Goal: Task Accomplishment & Management: Complete application form

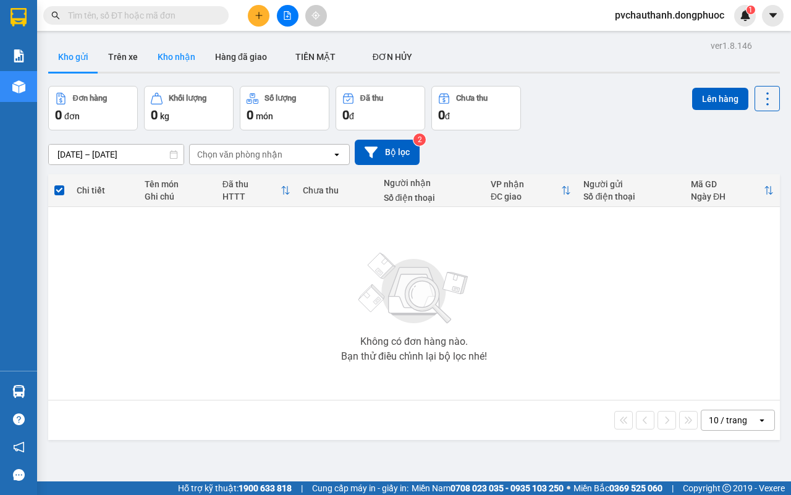
click at [173, 54] on button "Kho nhận" at bounding box center [176, 57] width 57 height 30
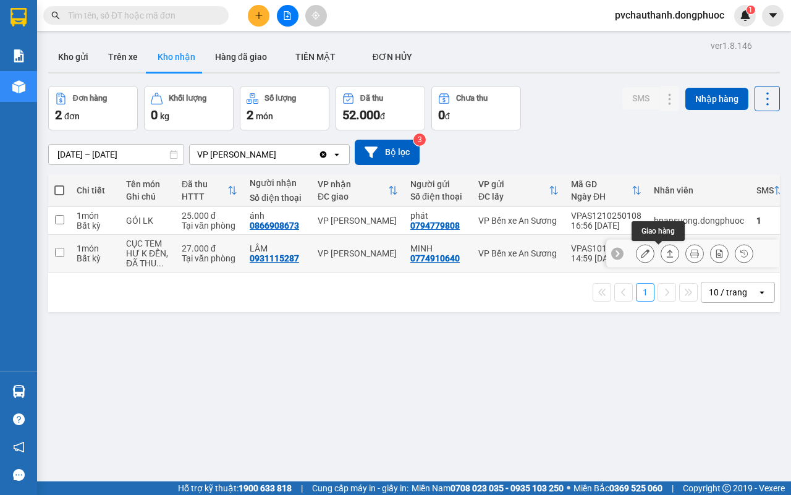
click at [665, 250] on icon at bounding box center [669, 253] width 9 height 9
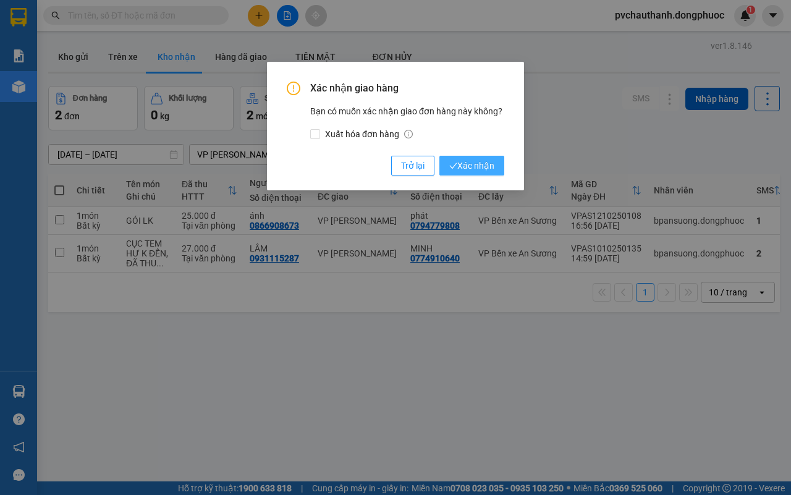
click at [477, 164] on span "Xác nhận" at bounding box center [471, 166] width 45 height 14
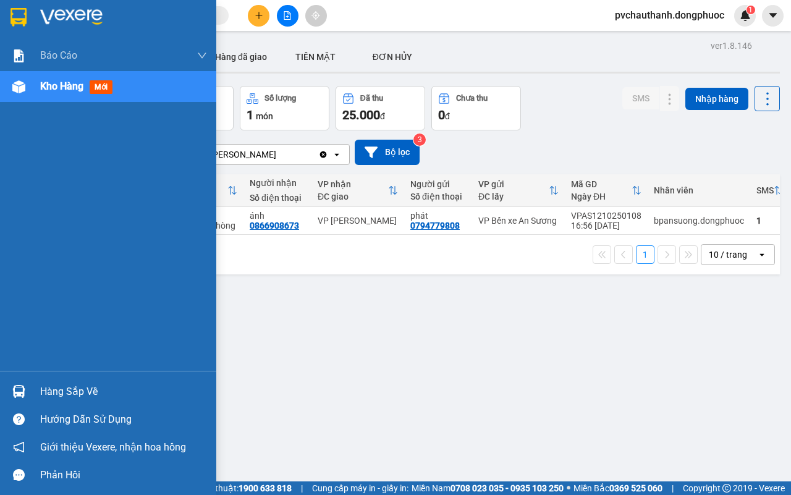
click at [74, 390] on div "Hàng sắp về" at bounding box center [123, 391] width 167 height 19
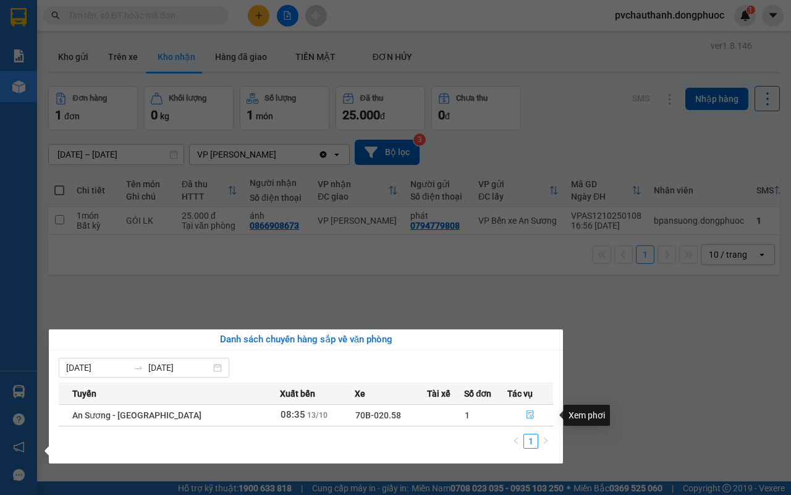
click at [526, 414] on icon "file-done" at bounding box center [530, 414] width 9 height 9
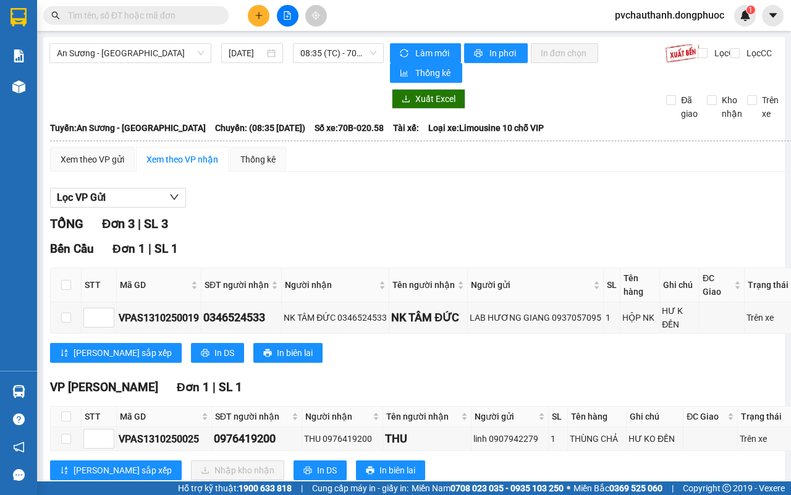
scroll to position [154, 0]
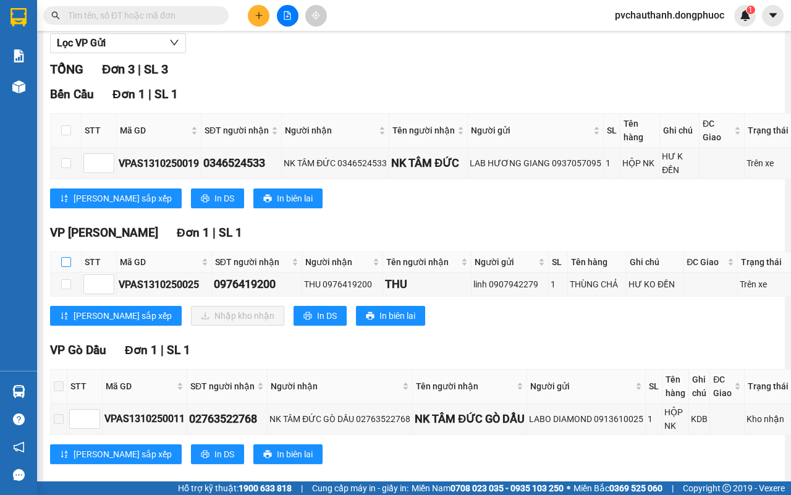
click at [63, 257] on input "checkbox" at bounding box center [66, 262] width 10 height 10
checkbox input "true"
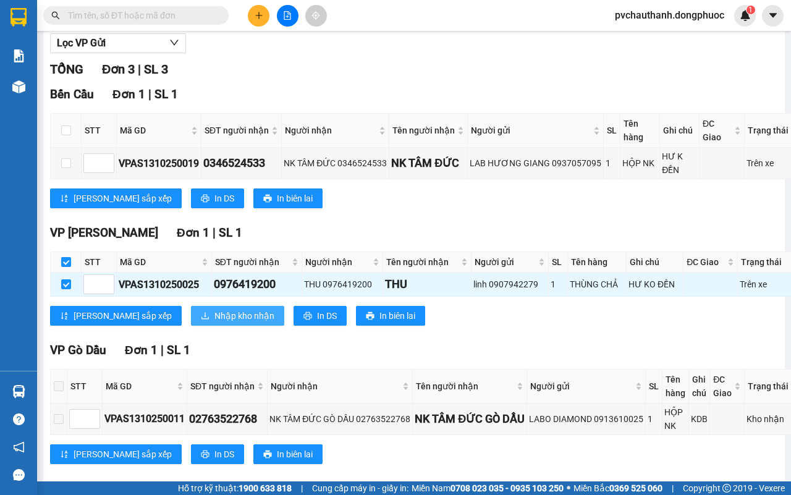
click at [214, 309] on span "Nhập kho nhận" at bounding box center [244, 316] width 60 height 14
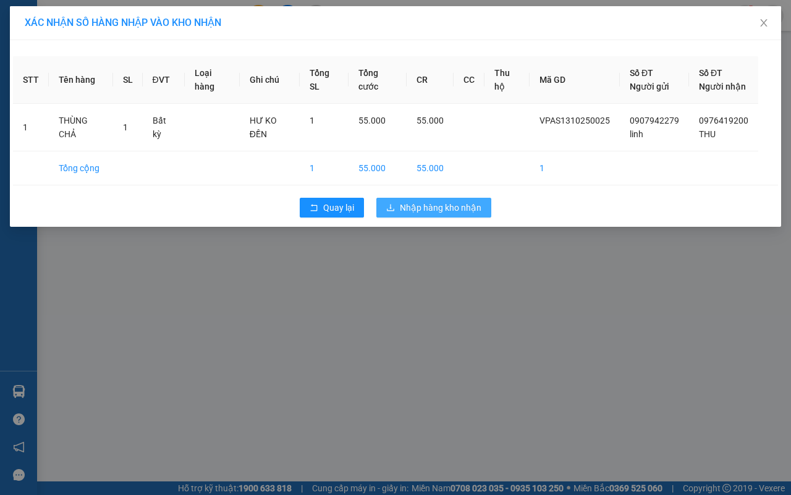
click at [410, 208] on span "Nhập hàng kho nhận" at bounding box center [441, 208] width 82 height 14
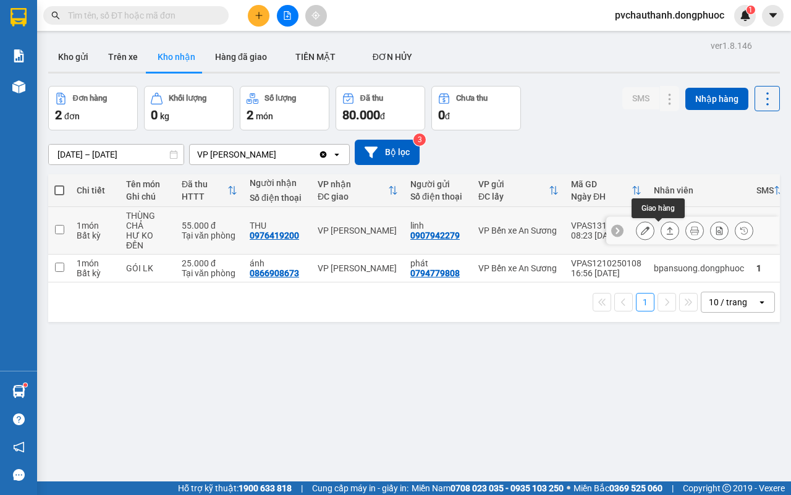
click at [667, 232] on icon at bounding box center [670, 230] width 7 height 7
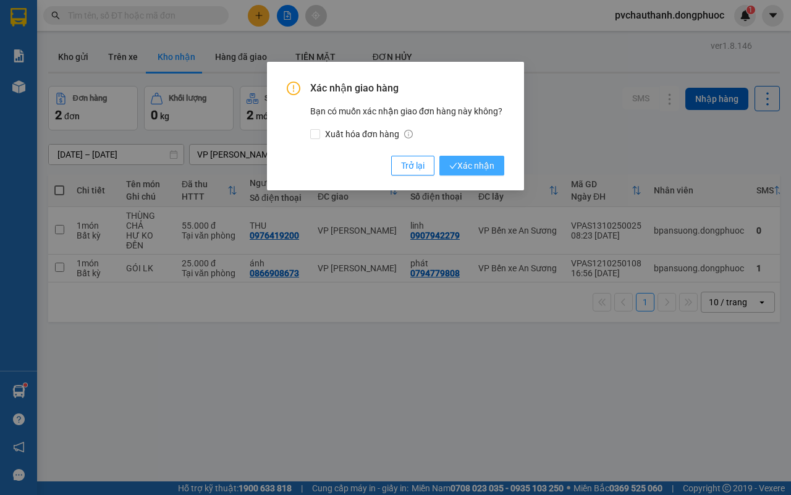
click at [479, 164] on span "Xác nhận" at bounding box center [471, 166] width 45 height 14
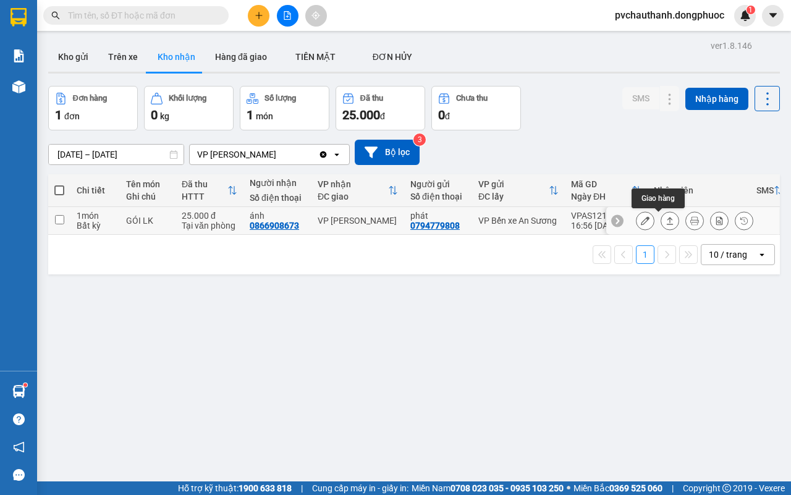
click at [665, 221] on icon at bounding box center [669, 220] width 9 height 9
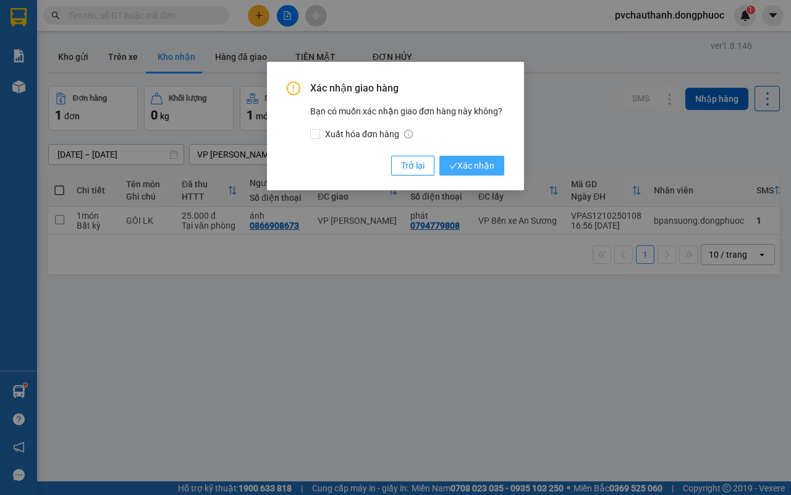
click at [478, 161] on span "Xác nhận" at bounding box center [471, 166] width 45 height 14
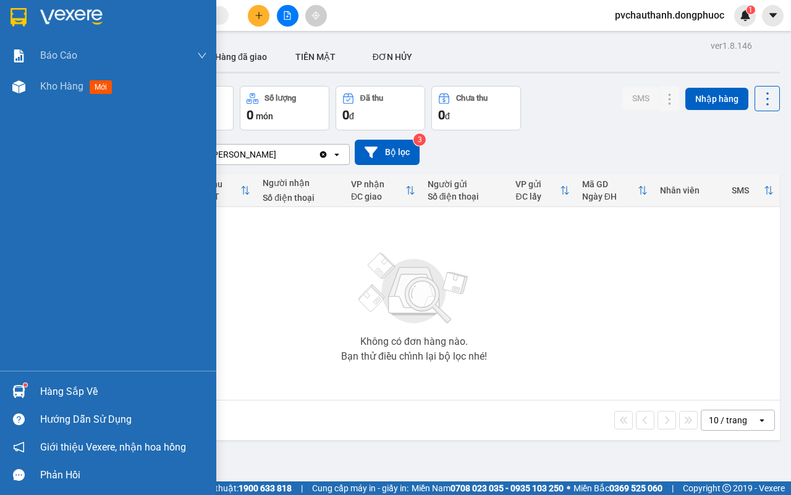
click at [61, 390] on div "Hàng sắp về" at bounding box center [123, 391] width 167 height 19
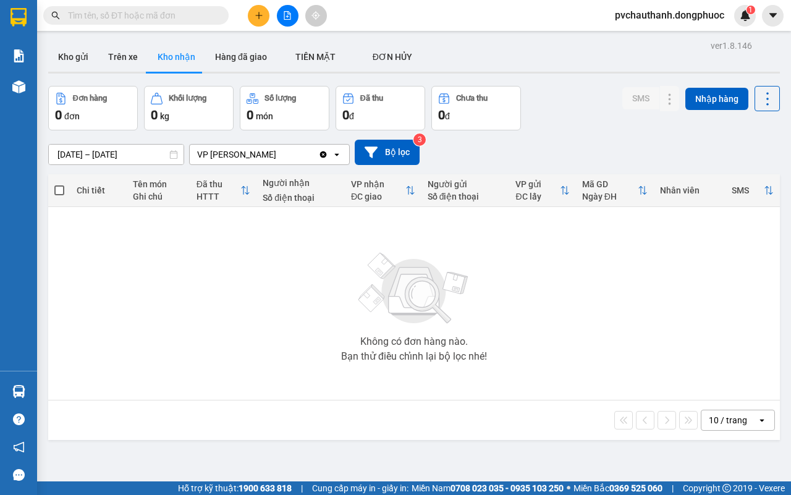
click at [678, 280] on section "Kết quả tìm kiếm ( 0 ) Bộ lọc No Data pvchauthanh.dongphuoc 1 Báo cáo Mẫu 1: Bá…" at bounding box center [395, 247] width 791 height 495
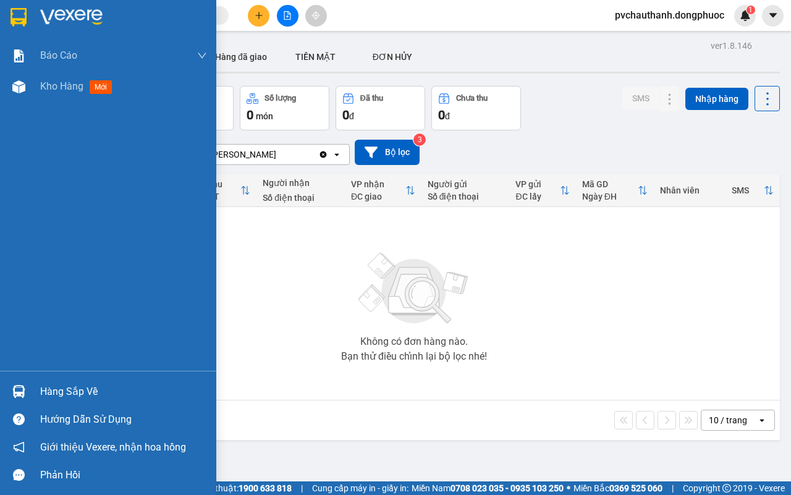
click at [57, 388] on div "Hàng sắp về" at bounding box center [123, 391] width 167 height 19
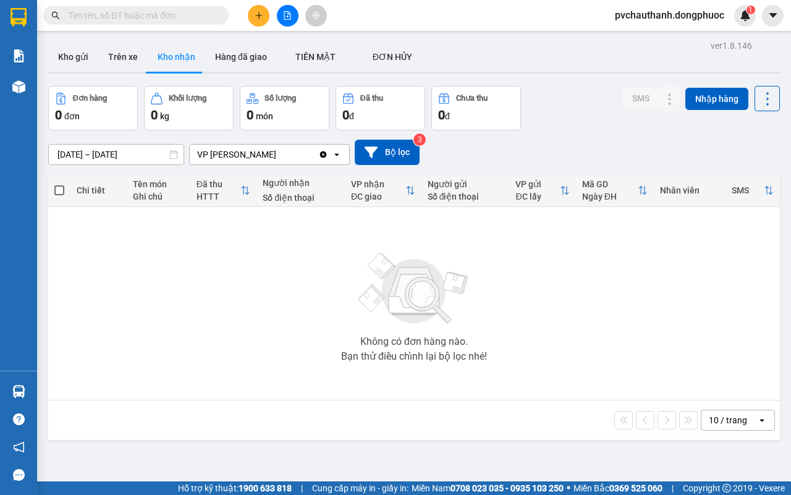
click at [411, 281] on section "Kết quả tìm kiếm ( 0 ) Bộ lọc No Data pvchauthanh.dongphuoc 1 Báo cáo Mẫu 1: Bá…" at bounding box center [395, 247] width 791 height 495
click at [74, 53] on button "Kho gửi" at bounding box center [73, 57] width 50 height 30
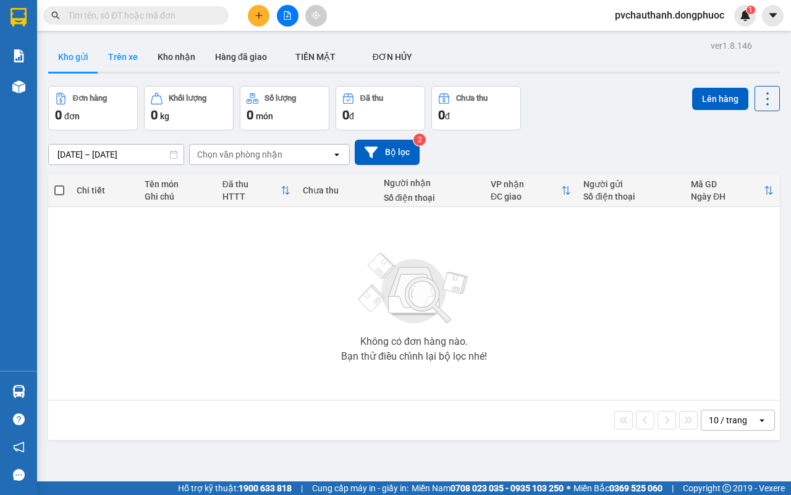
click at [129, 59] on button "Trên xe" at bounding box center [122, 57] width 49 height 30
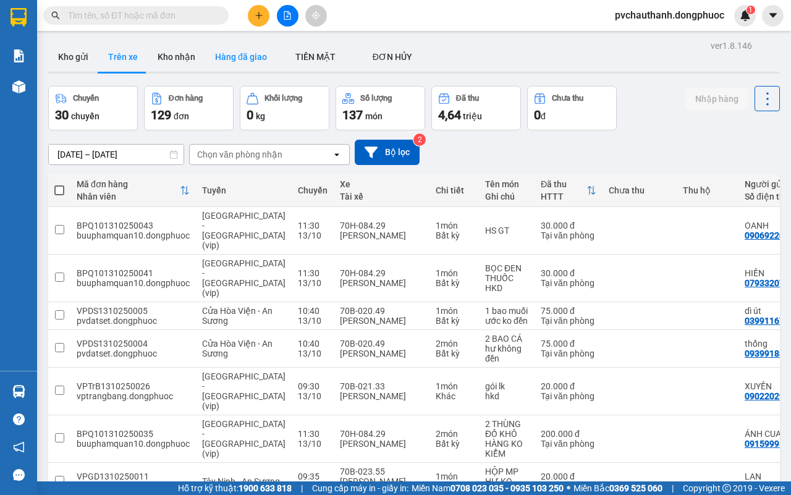
click at [229, 57] on button "Hàng đã giao" at bounding box center [241, 57] width 72 height 30
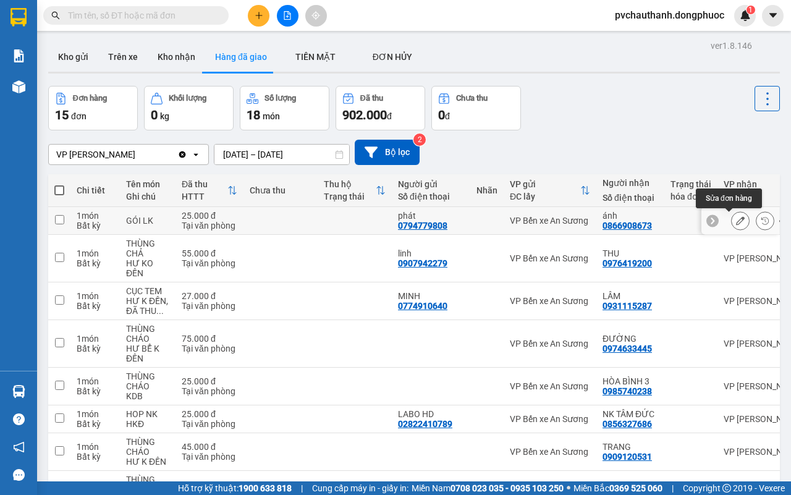
click at [736, 220] on icon at bounding box center [740, 220] width 9 height 9
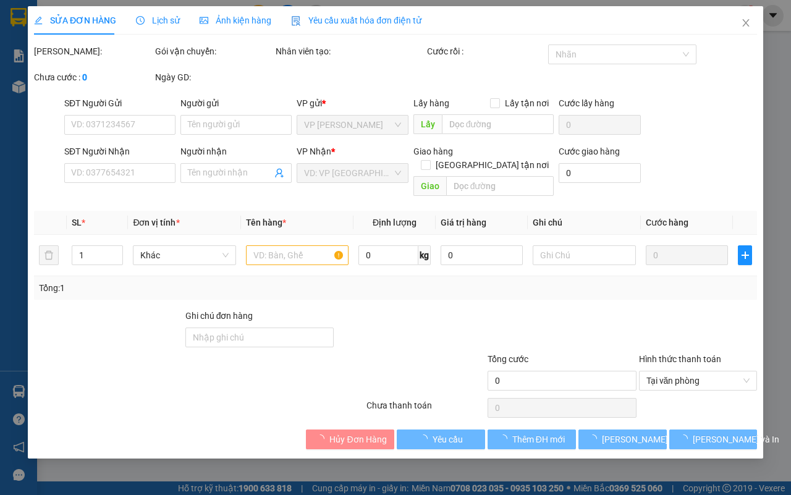
type input "0794779808"
type input "phát"
type input "0866908673"
type input "ánh"
type input "25.000"
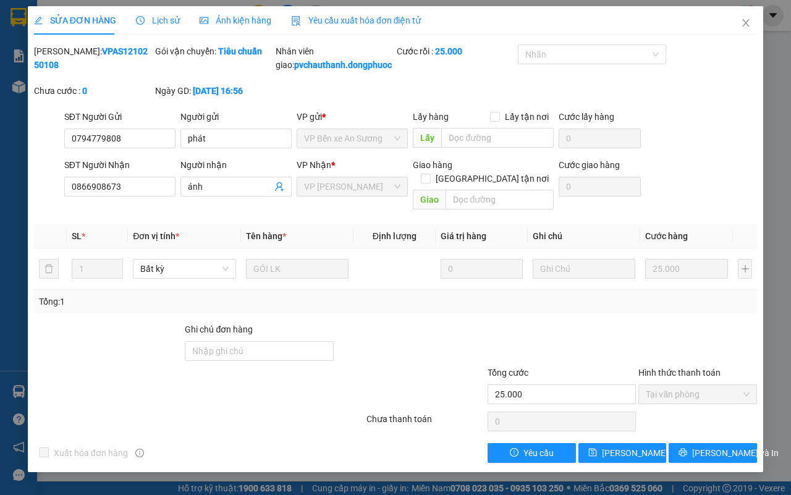
click at [162, 12] on div "Lịch sử" at bounding box center [158, 20] width 44 height 28
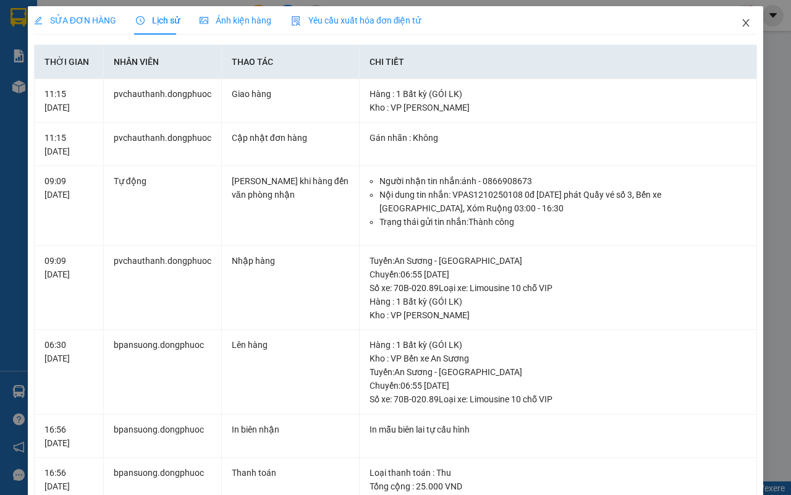
click at [741, 22] on icon "close" at bounding box center [746, 23] width 10 height 10
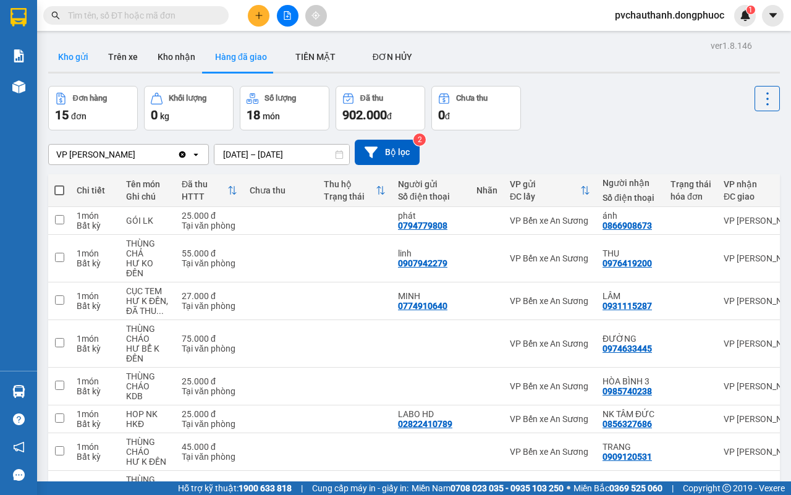
click at [75, 59] on button "Kho gửi" at bounding box center [73, 57] width 50 height 30
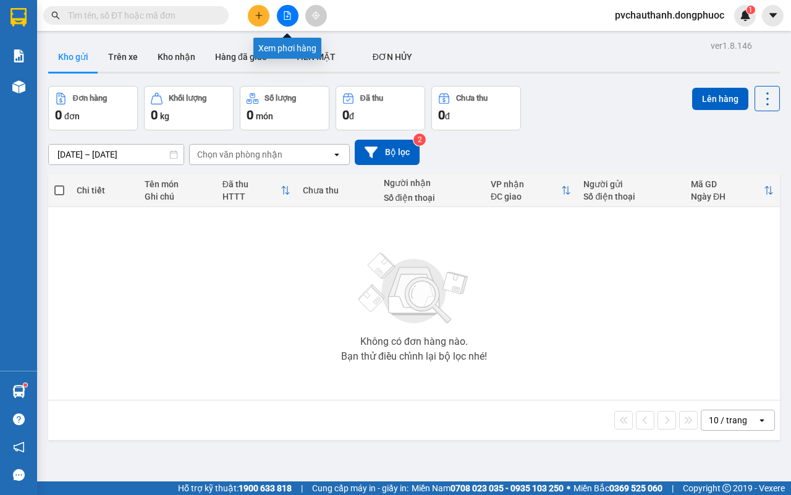
click at [285, 13] on icon "file-add" at bounding box center [287, 15] width 9 height 9
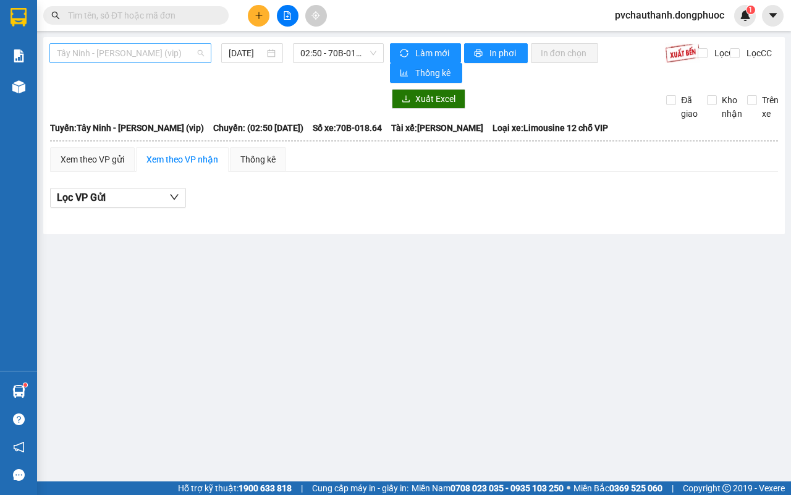
click at [176, 54] on span "Tây Ninh - [PERSON_NAME] (vip)" at bounding box center [130, 53] width 147 height 19
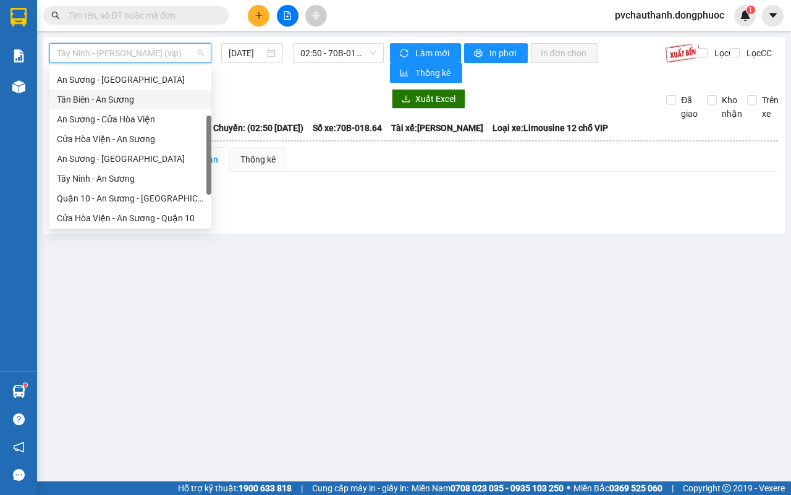
scroll to position [128, 0]
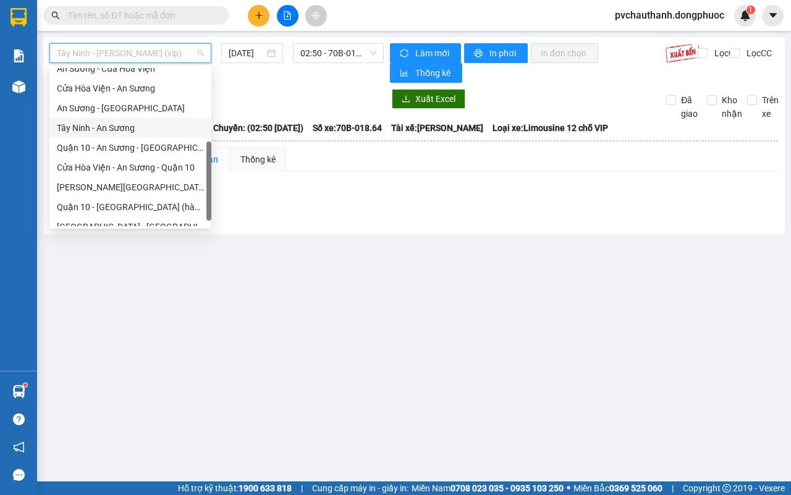
click at [118, 125] on div "Tây Ninh - An Sương" at bounding box center [130, 128] width 147 height 14
type input "[DATE]"
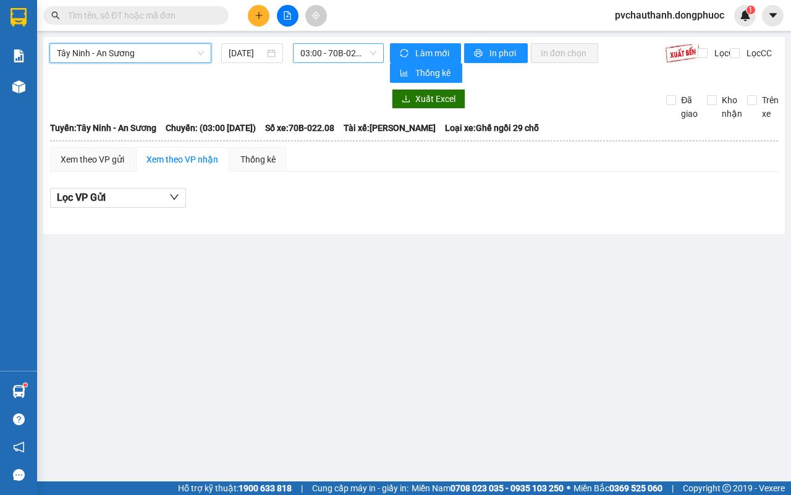
click at [329, 48] on span "03:00 - 70B-022.08" at bounding box center [337, 53] width 75 height 19
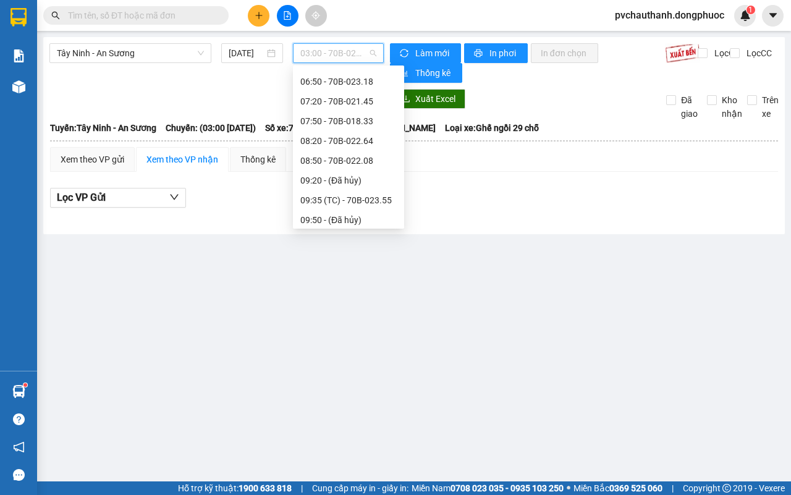
scroll to position [386, 0]
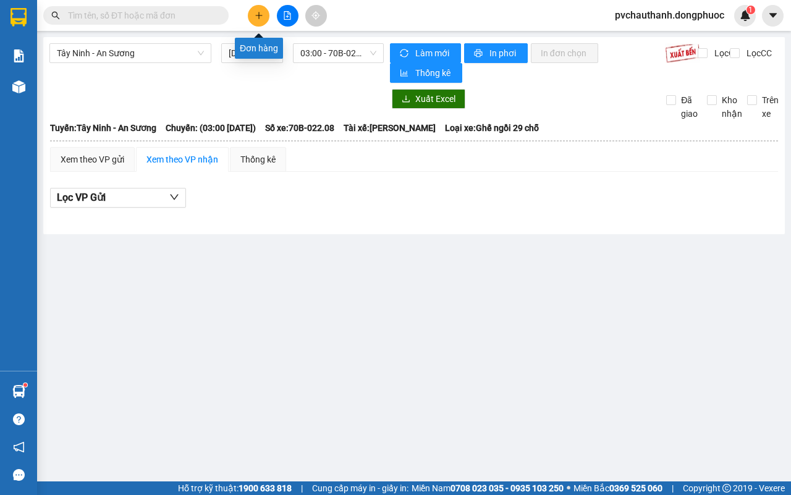
click at [261, 19] on icon "plus" at bounding box center [259, 15] width 9 height 9
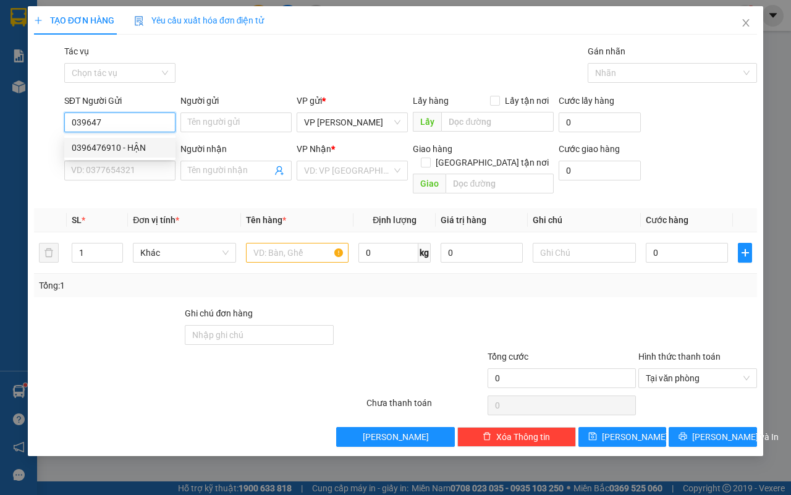
click at [137, 146] on div "0396476910 - HẬN" at bounding box center [120, 148] width 96 height 14
type input "0396476910"
type input "HẬN"
type input "0978334692"
type input "HÂN"
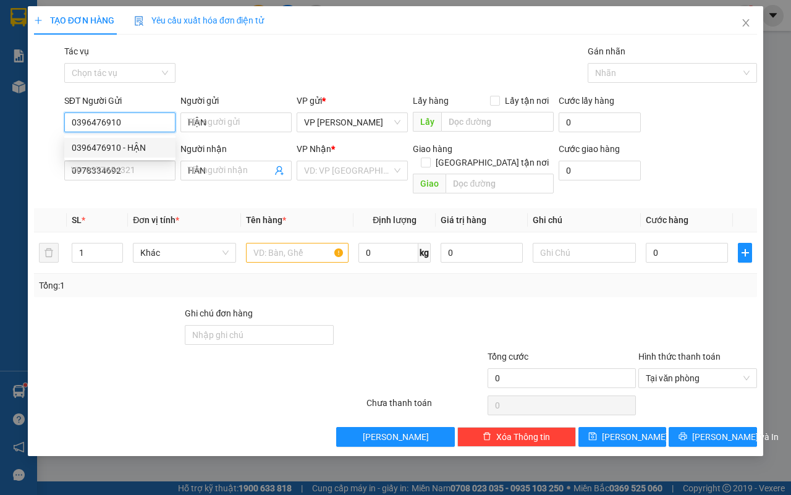
type input "40.000"
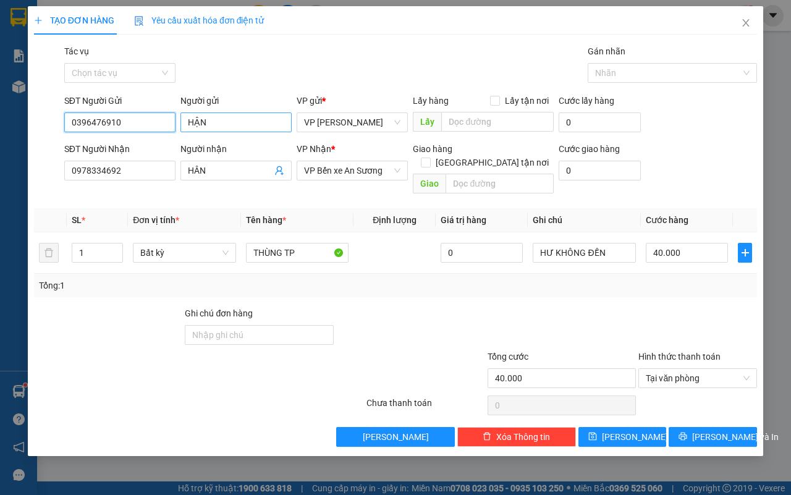
type input "0396476910"
click at [216, 122] on input "HẬN" at bounding box center [235, 122] width 111 height 20
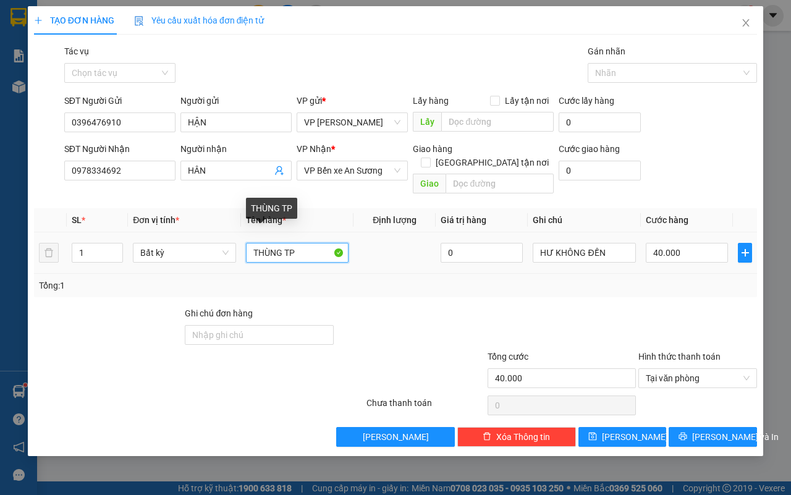
click at [300, 243] on input "THÙNG TP" at bounding box center [297, 253] width 103 height 20
type input "T"
type input "bọc TRÁI CÂY"
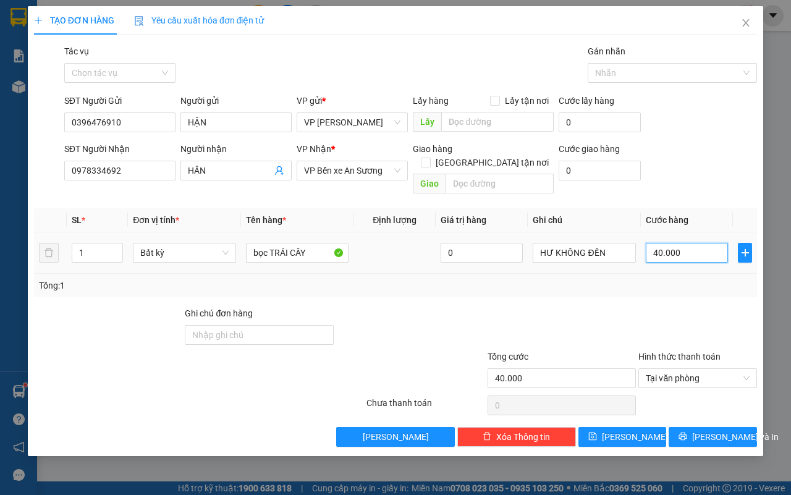
click at [686, 243] on input "40.000" at bounding box center [687, 253] width 82 height 20
type input "0"
type input "3"
type input "03"
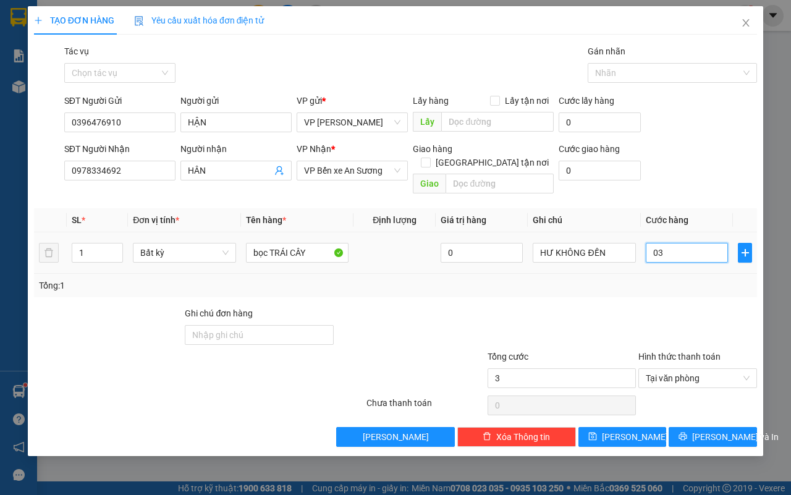
type input "30"
type input "030"
type input "30.000"
click at [723, 430] on span "[PERSON_NAME] và In" at bounding box center [735, 437] width 86 height 14
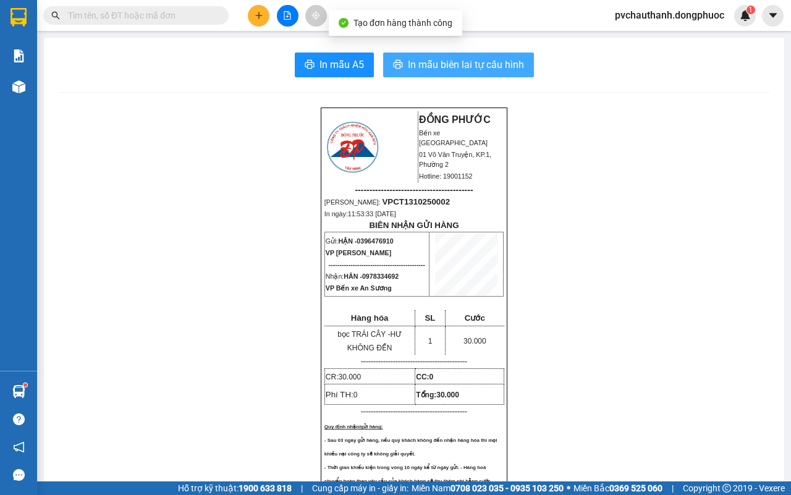
drag, startPoint x: 464, startPoint y: 66, endPoint x: 461, endPoint y: 76, distance: 10.4
click at [461, 67] on span "In mẫu biên lai tự cấu hình" at bounding box center [466, 64] width 116 height 15
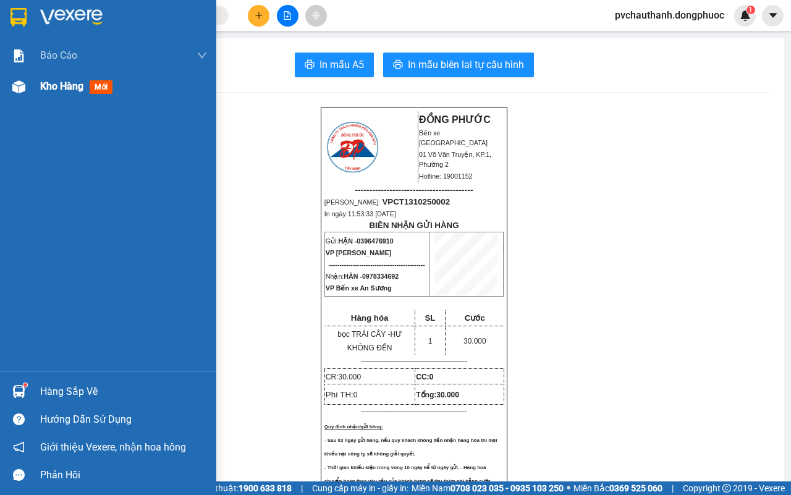
click at [65, 86] on span "Kho hàng" at bounding box center [61, 86] width 43 height 12
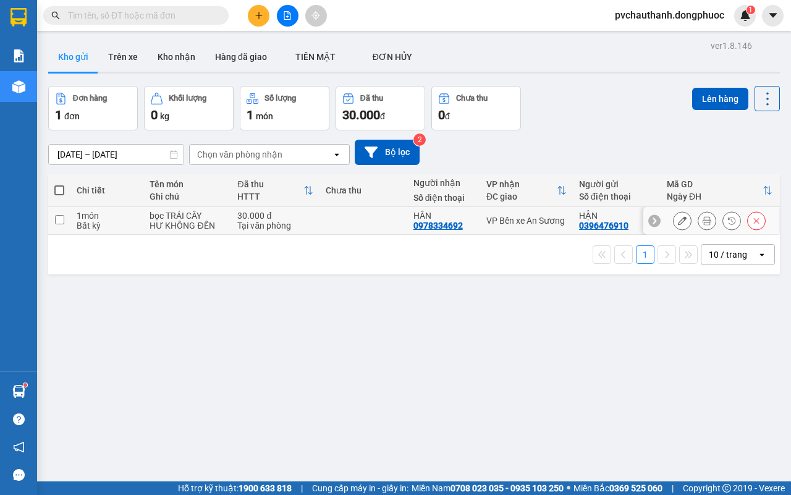
click at [250, 226] on div "Tại văn phòng" at bounding box center [274, 226] width 75 height 10
checkbox input "true"
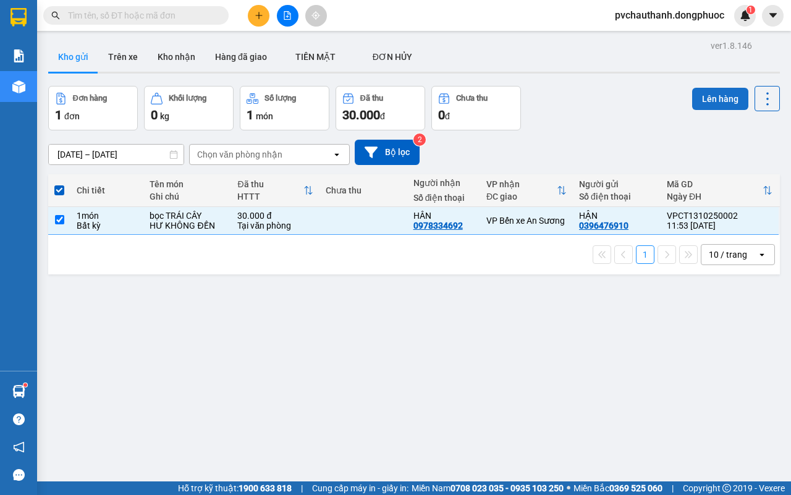
click at [698, 97] on button "Lên hàng" at bounding box center [720, 99] width 56 height 22
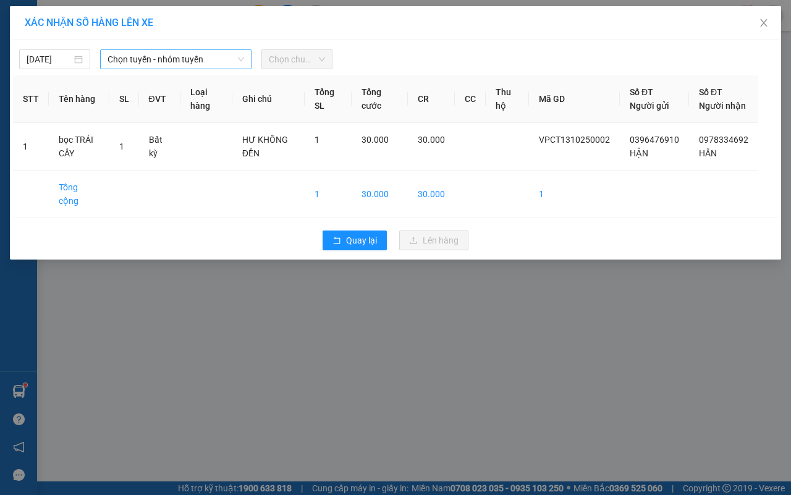
click at [210, 59] on span "Chọn tuyến - nhóm tuyến" at bounding box center [175, 59] width 137 height 19
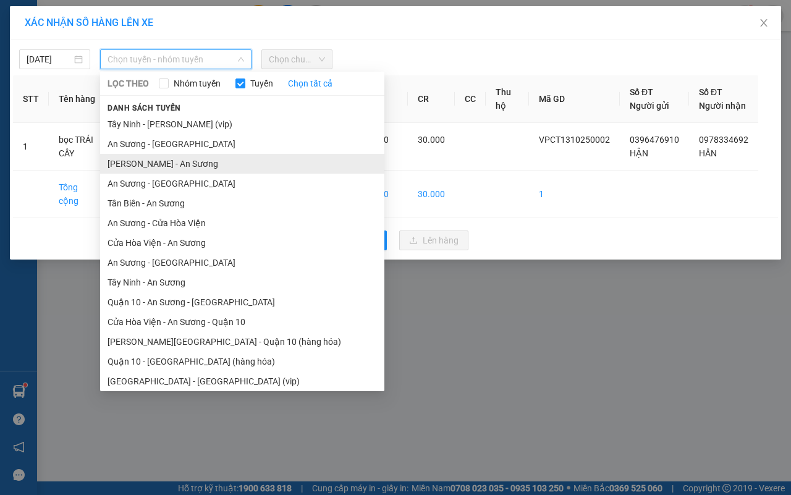
click at [162, 159] on li "[PERSON_NAME] - An Sương" at bounding box center [242, 164] width 284 height 20
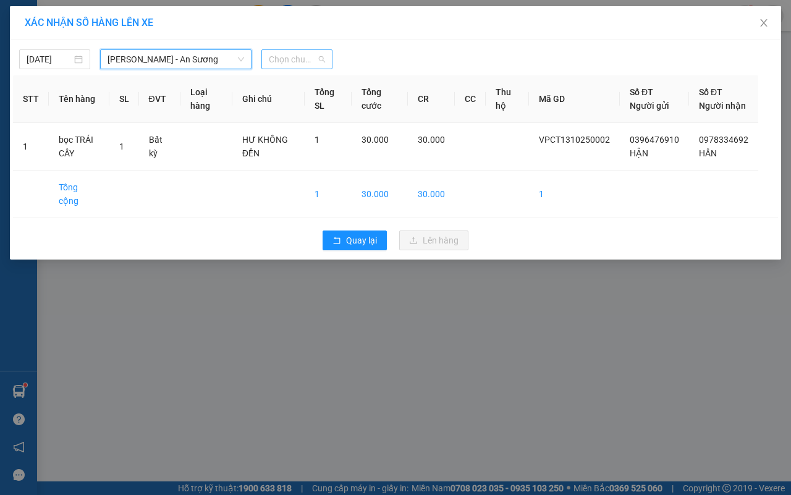
click at [304, 61] on span "Chọn chuyến" at bounding box center [297, 59] width 56 height 19
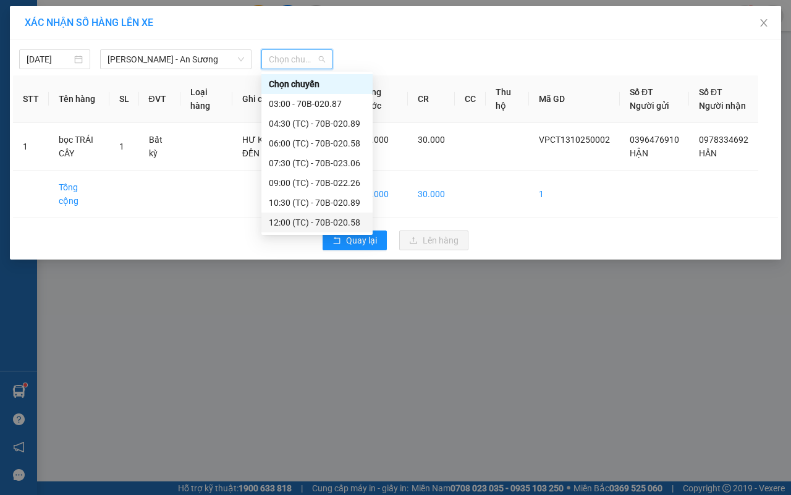
click at [289, 222] on div "12:00 (TC) - 70B-020.58" at bounding box center [317, 223] width 96 height 14
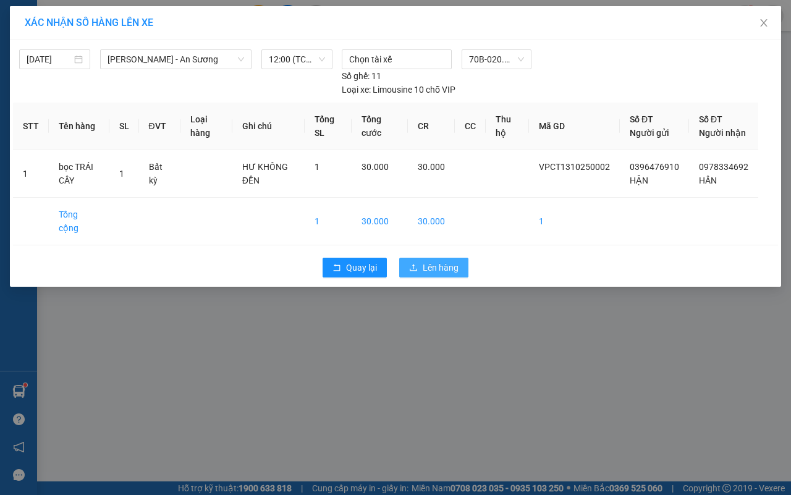
click at [423, 267] on span "Lên hàng" at bounding box center [441, 268] width 36 height 14
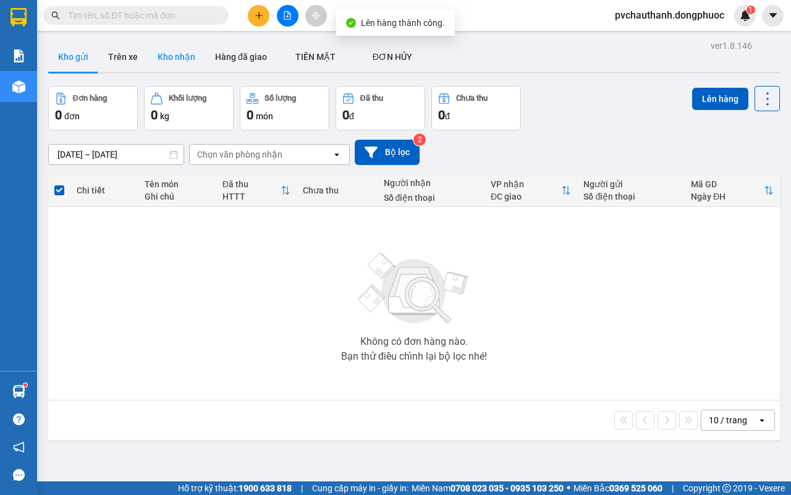
click at [172, 54] on button "Kho nhận" at bounding box center [176, 57] width 57 height 30
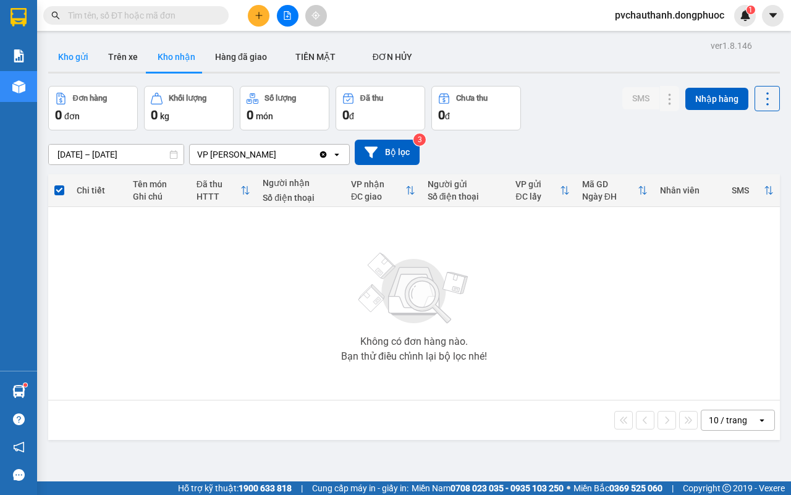
click at [62, 51] on button "Kho gửi" at bounding box center [73, 57] width 50 height 30
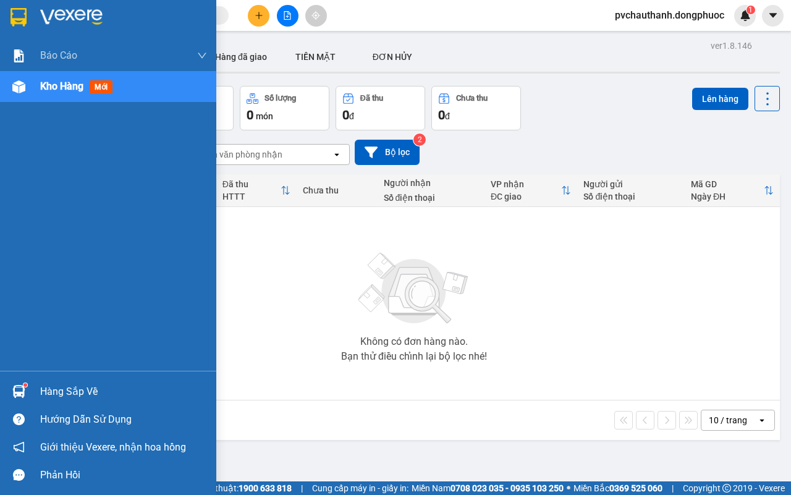
click at [57, 388] on div "Hàng sắp về" at bounding box center [123, 391] width 167 height 19
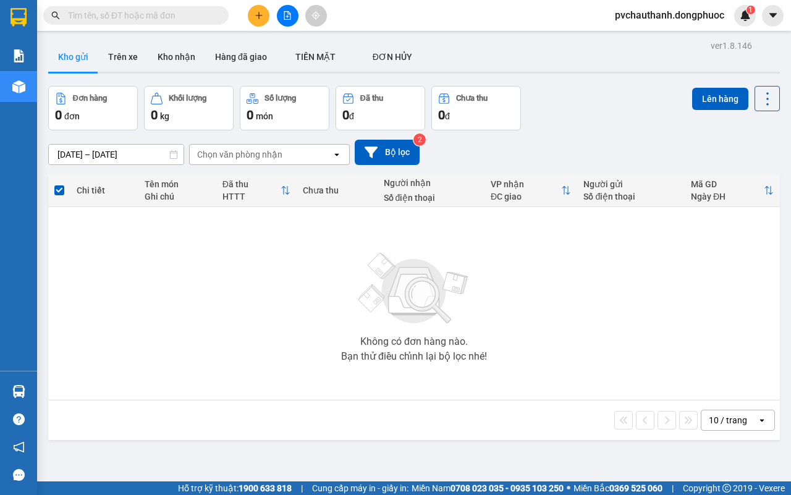
click at [408, 288] on section "Kết quả tìm kiếm ( 0 ) Bộ lọc No Data pvchauthanh.dongphuoc 1 Báo cáo Mẫu 1: Bá…" at bounding box center [395, 247] width 791 height 495
click at [256, 20] on button at bounding box center [259, 16] width 22 height 22
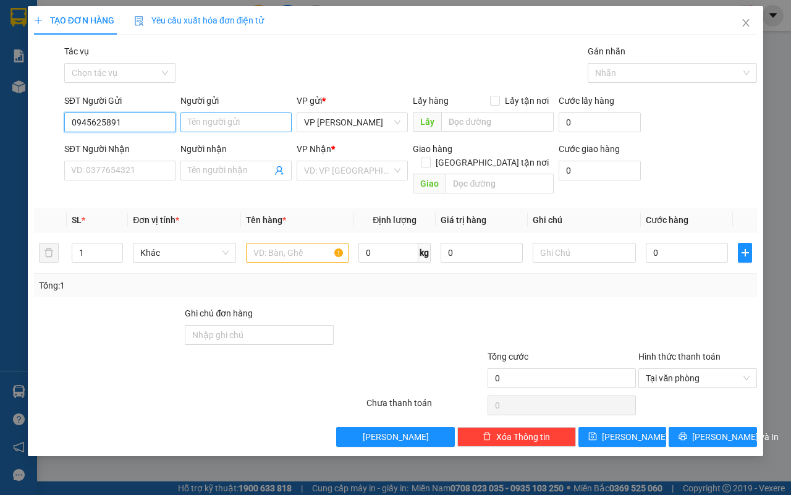
type input "0945625891"
click at [221, 124] on input "Người gửi" at bounding box center [235, 122] width 111 height 20
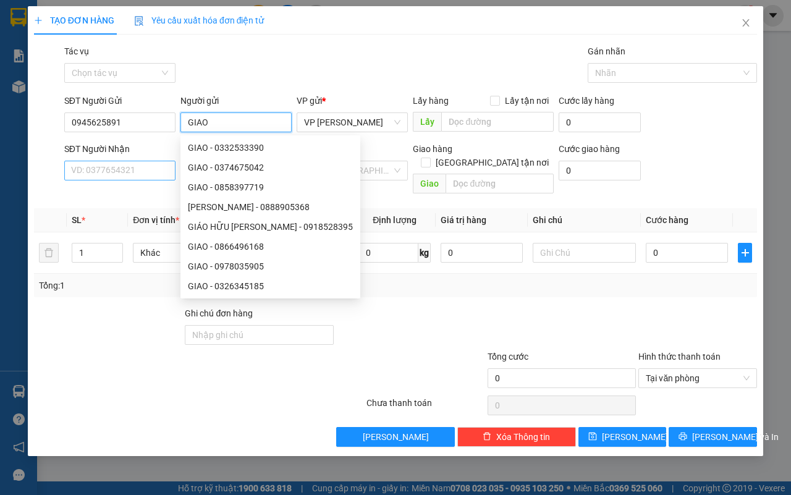
type input "GIAO"
click at [72, 176] on input "SĐT Người Nhận" at bounding box center [119, 171] width 111 height 20
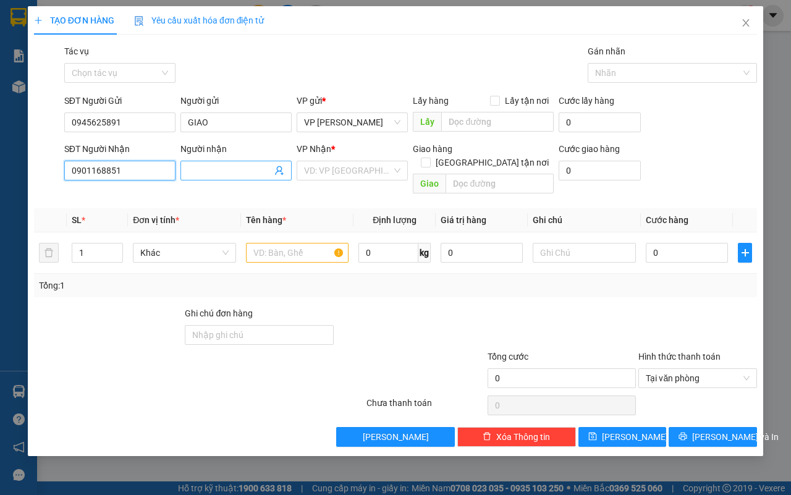
type input "0901168851"
click at [222, 172] on input "Người nhận" at bounding box center [230, 171] width 84 height 14
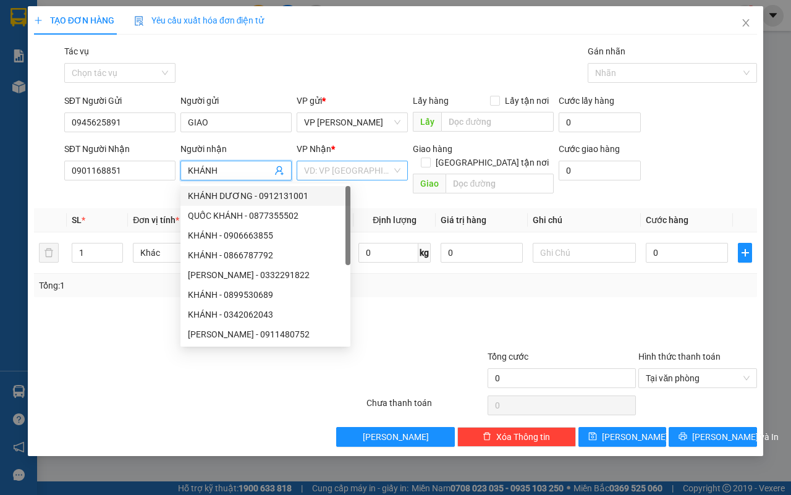
type input "KHÁNH"
click at [340, 174] on input "search" at bounding box center [348, 170] width 88 height 19
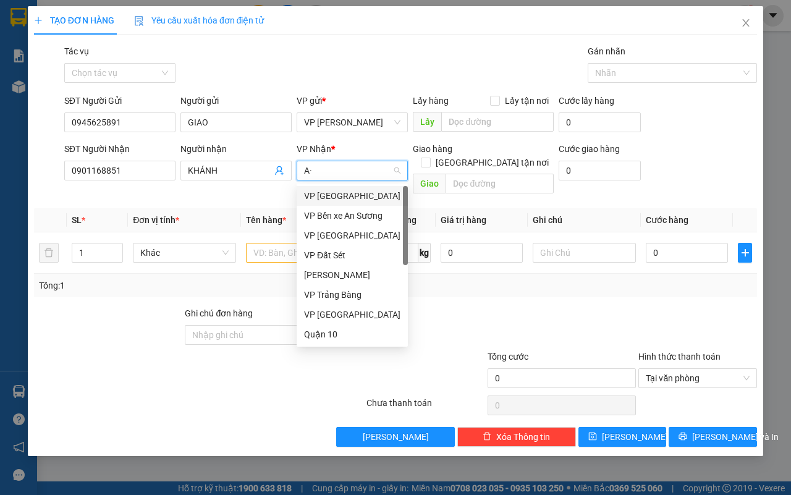
type input "A"
type input "Á"
type input "AS"
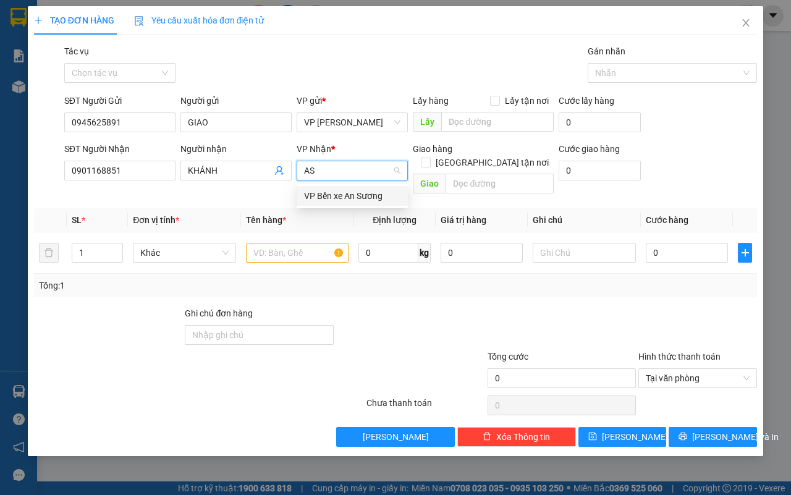
click at [346, 196] on div "VP Bến xe An Sương" at bounding box center [352, 196] width 96 height 14
click at [310, 243] on input "text" at bounding box center [297, 253] width 103 height 20
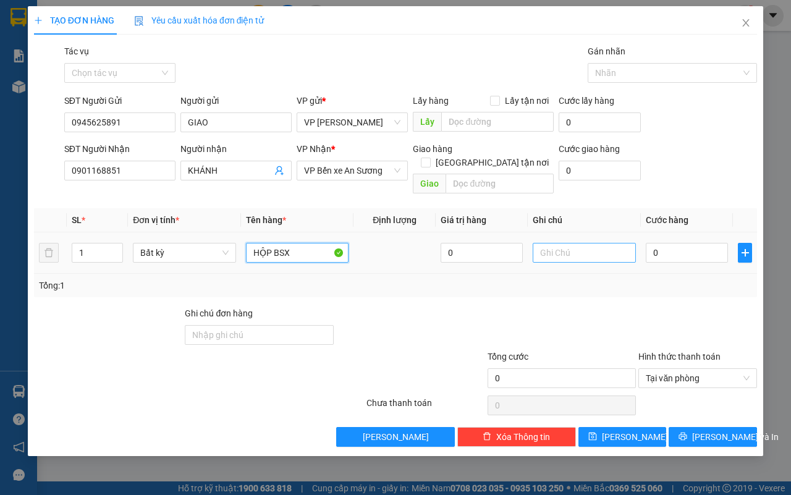
type input "HỘP BSX"
click at [587, 246] on input "text" at bounding box center [584, 253] width 103 height 20
type input "KDB"
click at [674, 243] on input "0" at bounding box center [687, 253] width 82 height 20
type input "2"
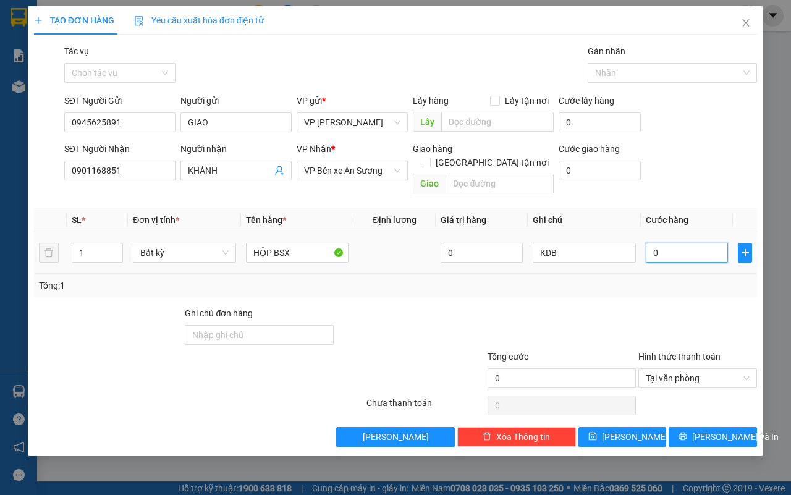
type input "2"
type input "25"
type input "25.000"
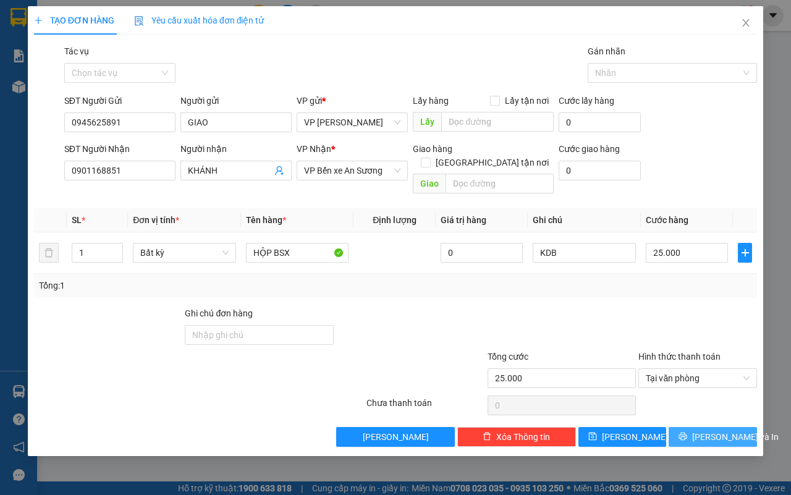
click at [707, 427] on button "[PERSON_NAME] và In" at bounding box center [712, 437] width 88 height 20
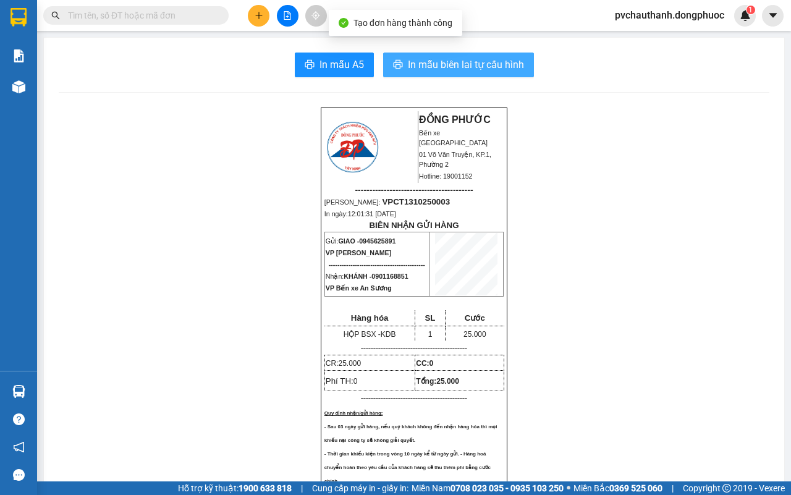
click at [492, 61] on span "In mẫu biên lai tự cấu hình" at bounding box center [466, 64] width 116 height 15
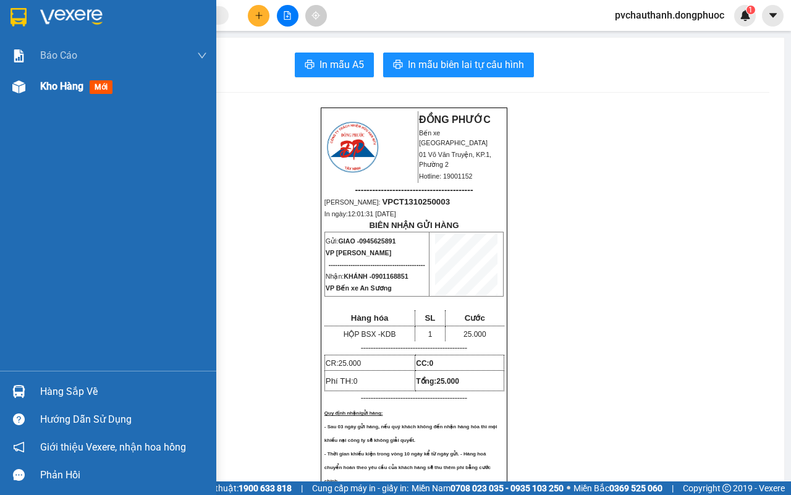
click at [63, 82] on span "Kho hàng" at bounding box center [61, 86] width 43 height 12
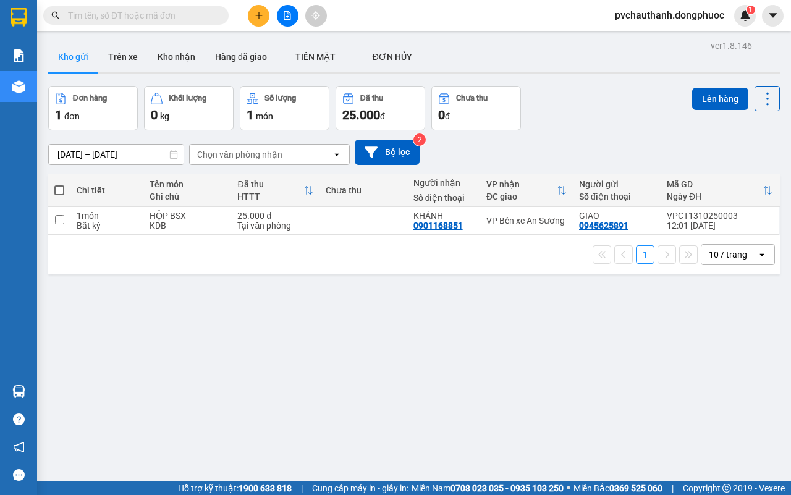
click at [168, 9] on input "text" at bounding box center [141, 16] width 146 height 14
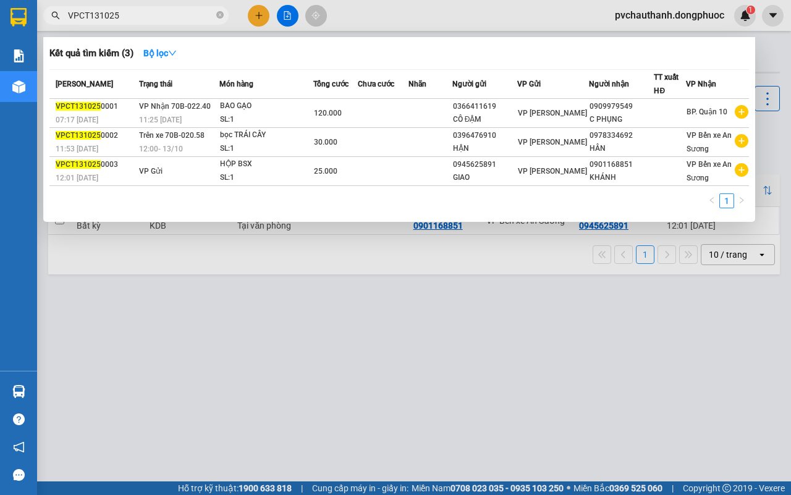
type input "VPCT131025"
click at [268, 293] on div at bounding box center [395, 247] width 791 height 495
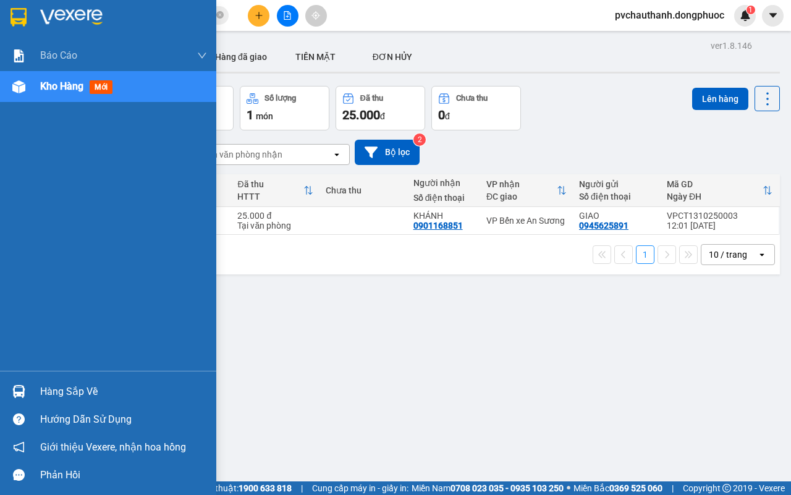
click at [51, 387] on div "Hàng sắp về" at bounding box center [123, 391] width 167 height 19
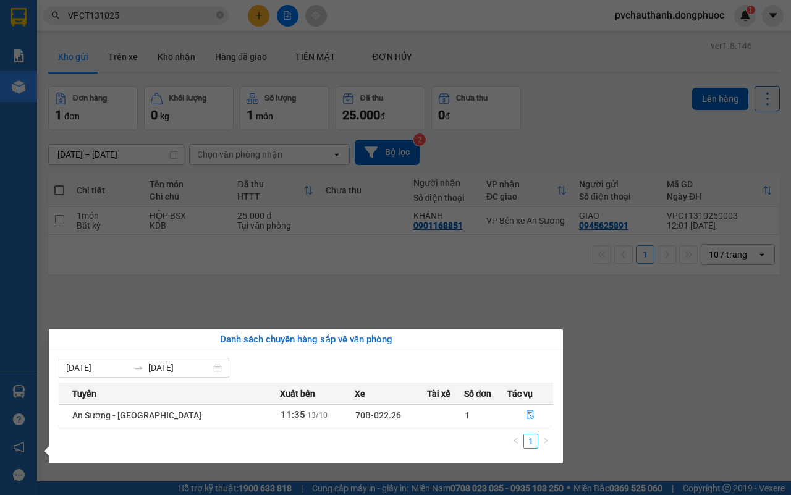
drag, startPoint x: 621, startPoint y: 349, endPoint x: 493, endPoint y: 263, distance: 154.0
click at [622, 348] on section "Kết quả tìm kiếm ( 3 ) Bộ lọc Mã ĐH Trạng thái Món hàng Tổng cước Chưa cước Nhã…" at bounding box center [395, 247] width 791 height 495
